Goal: Task Accomplishment & Management: Manage account settings

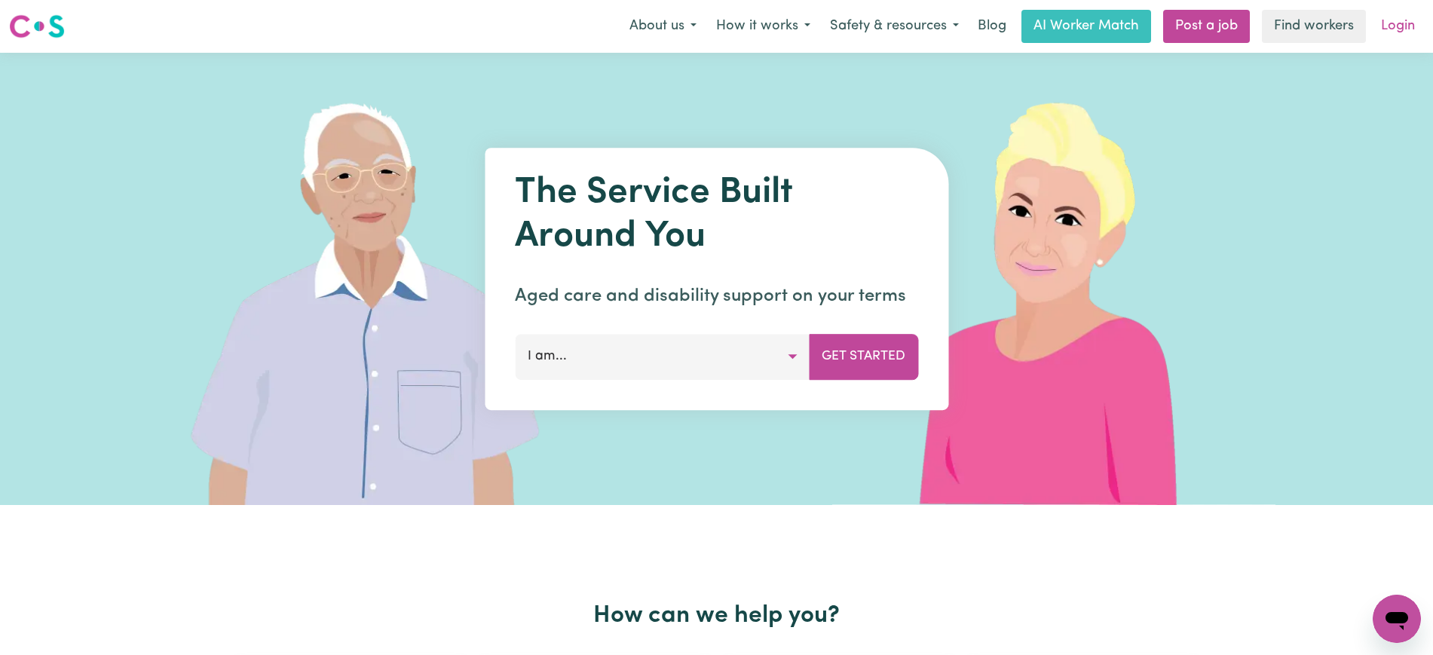
click at [1406, 23] on link "Login" at bounding box center [1398, 26] width 52 height 33
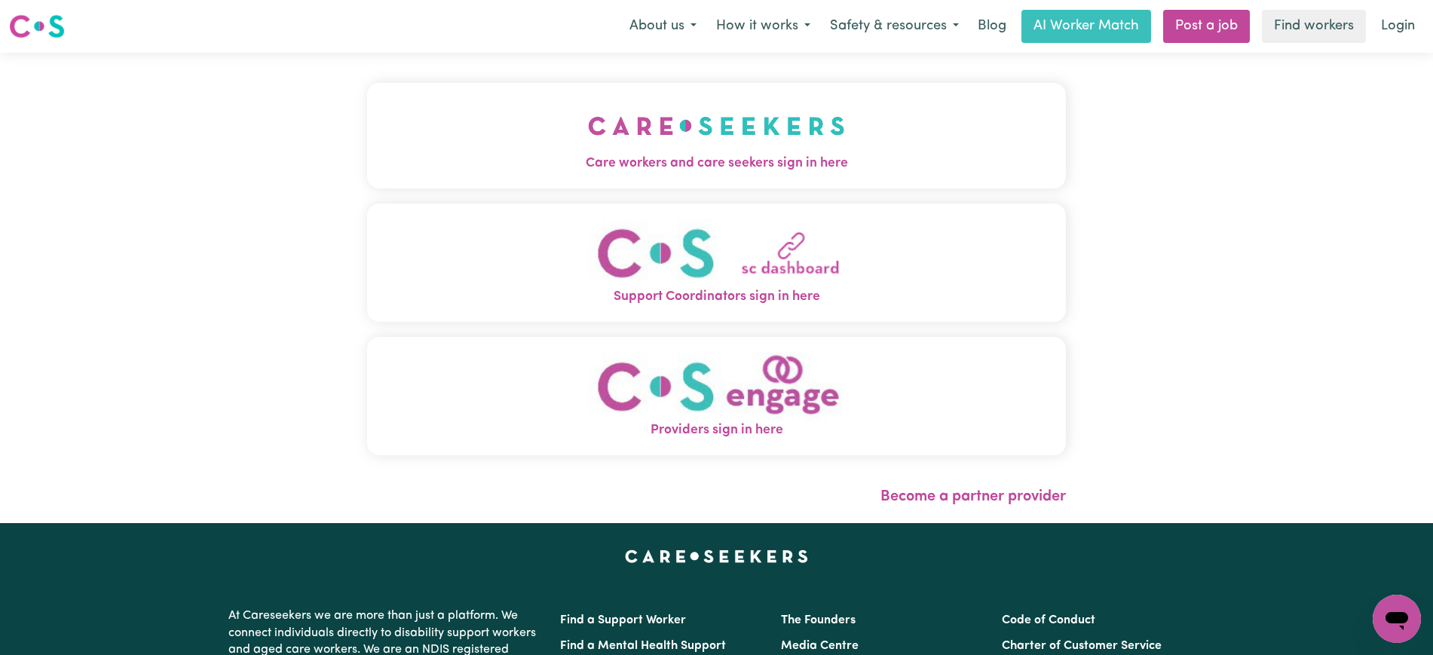
click at [711, 190] on div "Care workers and care seekers sign in here Support Coordinators sign in here Pr…" at bounding box center [716, 277] width 699 height 388
click at [701, 158] on span "Care workers and care seekers sign in here" at bounding box center [716, 164] width 699 height 20
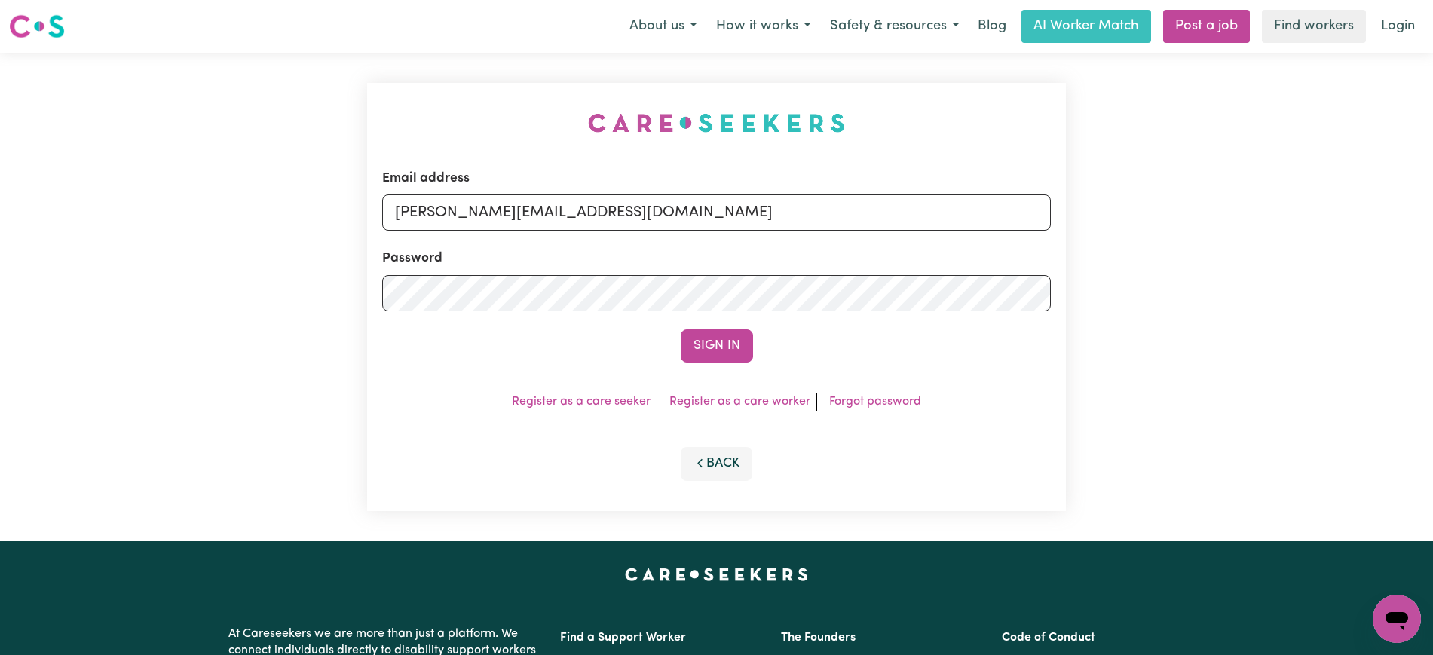
drag, startPoint x: 416, startPoint y: 101, endPoint x: 498, endPoint y: 158, distance: 99.8
click at [419, 100] on div "Email address yvonne@careseekers.com.au Password Sign In Register as a care see…" at bounding box center [716, 297] width 717 height 489
click at [682, 216] on input "yvonne@careseekers.com.au" at bounding box center [716, 213] width 669 height 36
drag, startPoint x: 488, startPoint y: 218, endPoint x: 1369, endPoint y: 222, distance: 881.5
click at [1369, 222] on div "Email address SUPERUSER~1047182563@qq.com Password Sign In Register as a care s…" at bounding box center [716, 297] width 1433 height 489
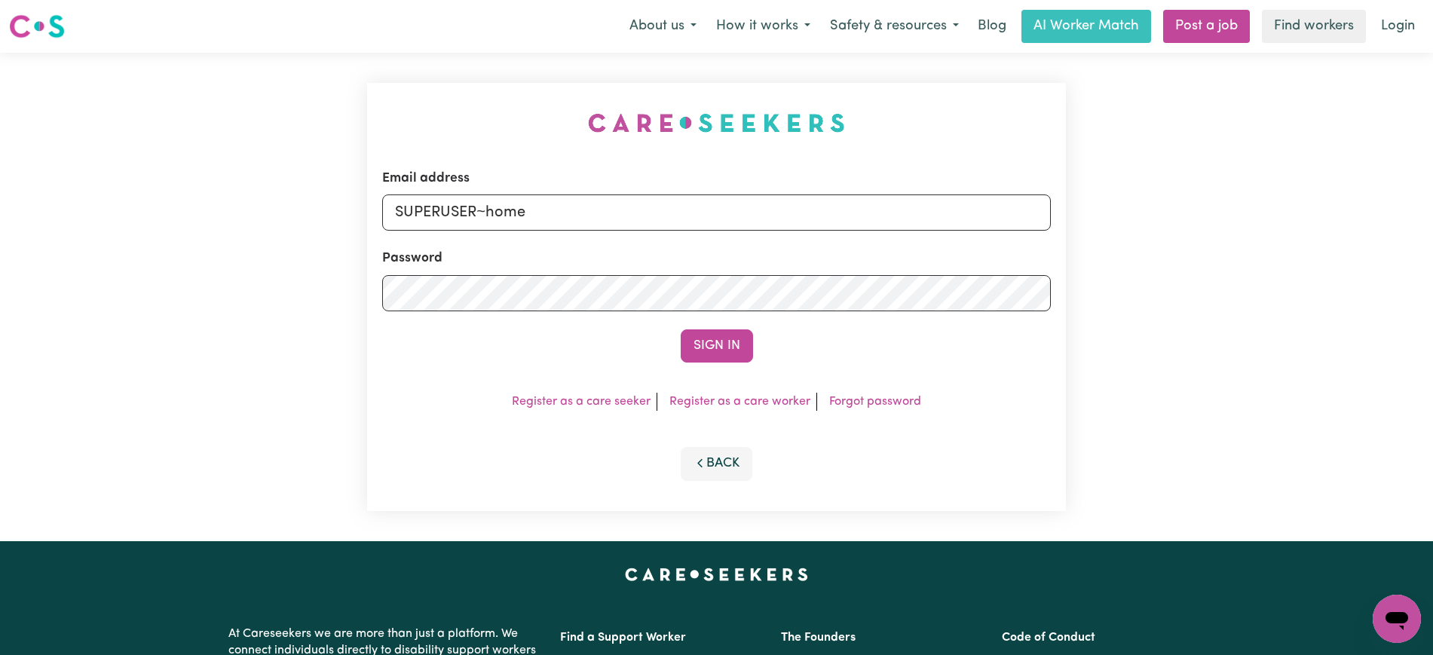
type input "SUPERUSER~homecaringHD@careseekers.com.au"
click at [681, 330] on button "Sign In" at bounding box center [717, 346] width 72 height 33
